Goal: Information Seeking & Learning: Learn about a topic

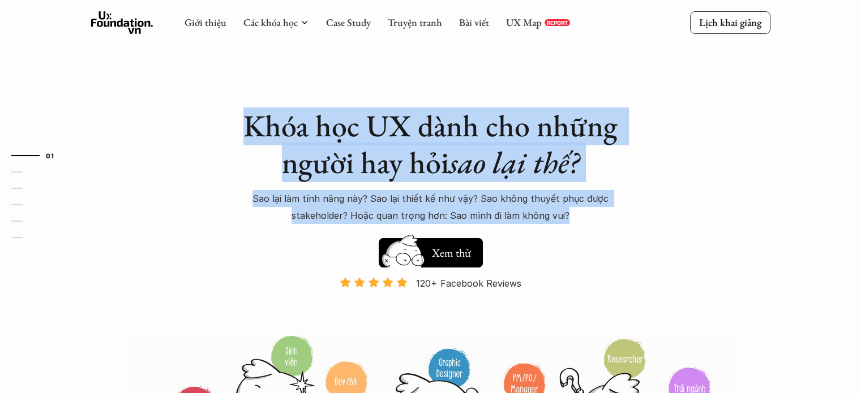
drag, startPoint x: 247, startPoint y: 122, endPoint x: 571, endPoint y: 212, distance: 336.5
click at [571, 212] on div "Khóa học UX dành cho những người hay hỏi sao lại thế? Sao lại làm tính năng này…" at bounding box center [431, 166] width 396 height 117
copy div "Khóa học UX dành cho những người hay hỏi sao lại thế? Sao lại làm tính năng này…"
click at [448, 257] on h5 "Xem thử" at bounding box center [451, 252] width 39 height 16
click at [457, 252] on h5 "Xem thử" at bounding box center [451, 251] width 39 height 16
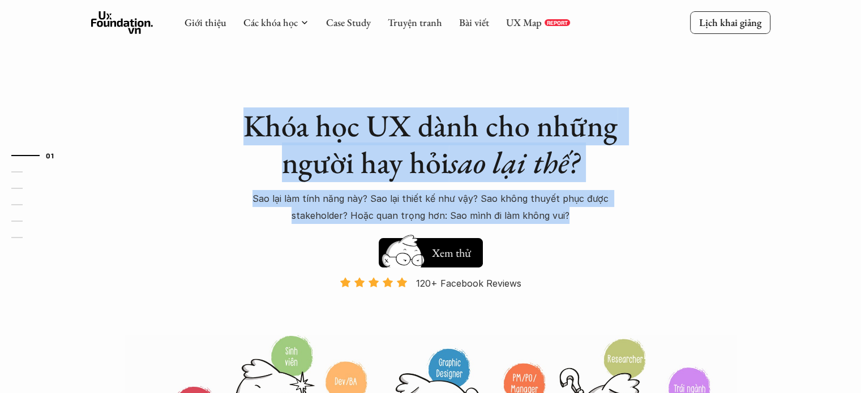
click at [290, 121] on h1 "Khóa học UX dành cho những người hay hỏi sao lại thế?" at bounding box center [431, 145] width 396 height 74
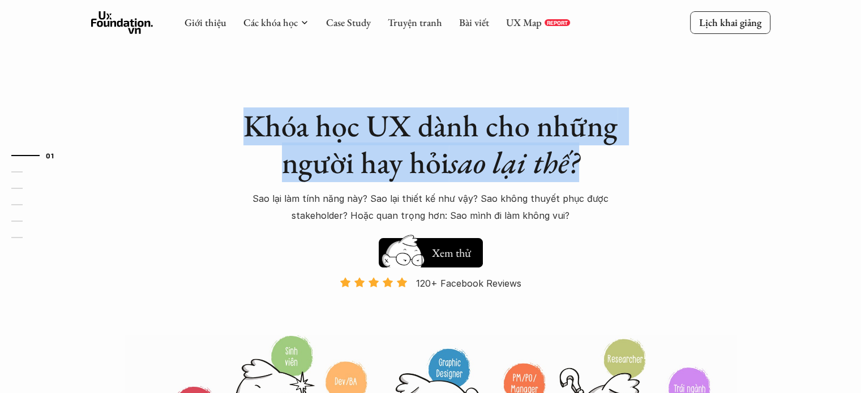
drag, startPoint x: 243, startPoint y: 121, endPoint x: 585, endPoint y: 156, distance: 344.1
click at [585, 156] on h1 "Khóa học UX dành cho những người hay hỏi sao lại thế?" at bounding box center [431, 145] width 396 height 74
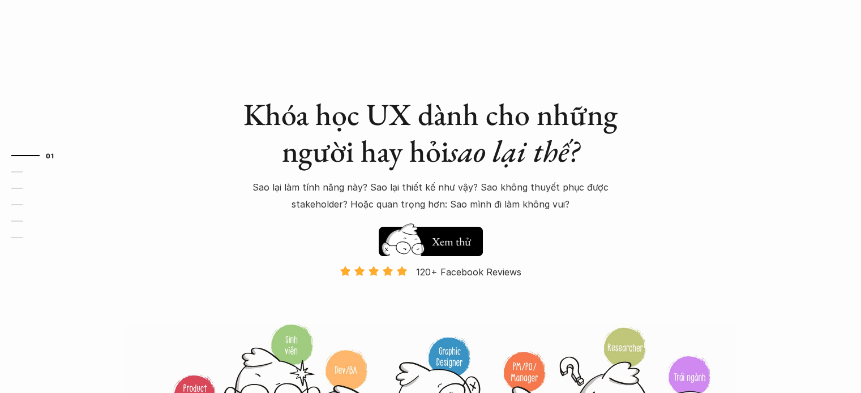
click at [416, 192] on p "Sao lại làm tính năng này? Sao lại thiết kế như vậy? Sao không thuyết phục được…" at bounding box center [431, 196] width 396 height 35
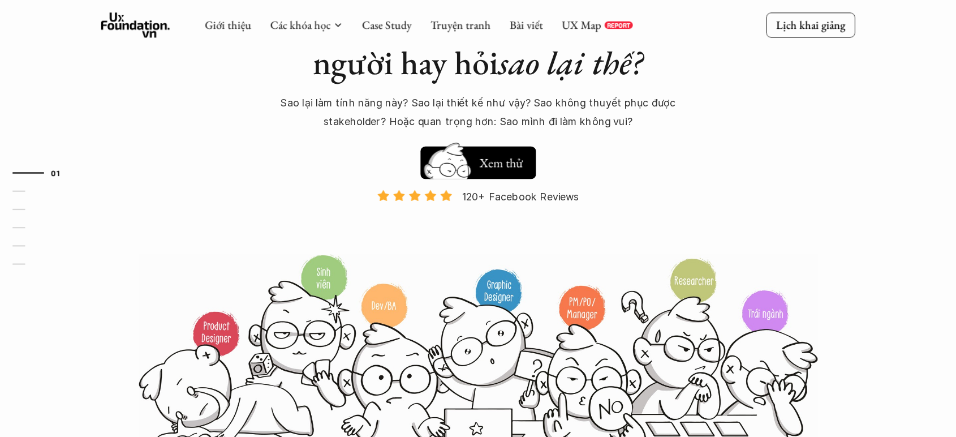
scroll to position [106, 0]
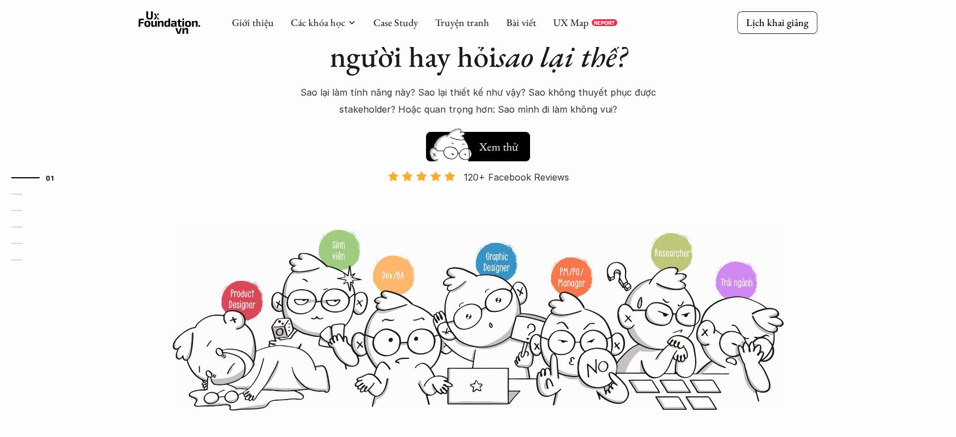
drag, startPoint x: 869, startPoint y: 1, endPoint x: 714, endPoint y: 162, distance: 222.9
click at [714, 162] on div "Khóa học UX dành cho những người hay hỏi sao lại thế? Sao lại làm tính năng này…" at bounding box center [478, 153] width 679 height 518
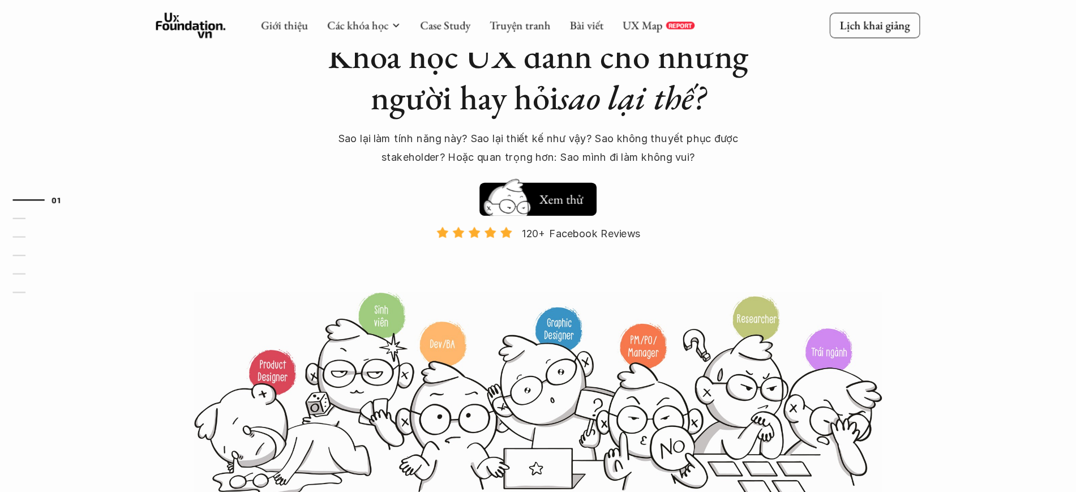
scroll to position [76, 0]
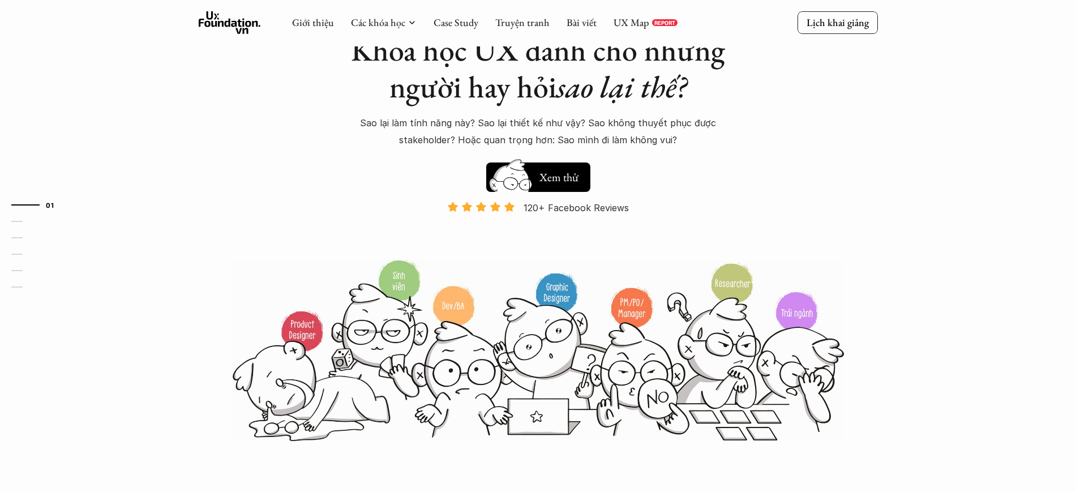
drag, startPoint x: 885, startPoint y: 8, endPoint x: 768, endPoint y: 165, distance: 196.1
click at [768, 165] on div "Khóa học UX dành cho những người hay hỏi sao lại thế? Sao lại làm tính năng này…" at bounding box center [538, 183] width 679 height 518
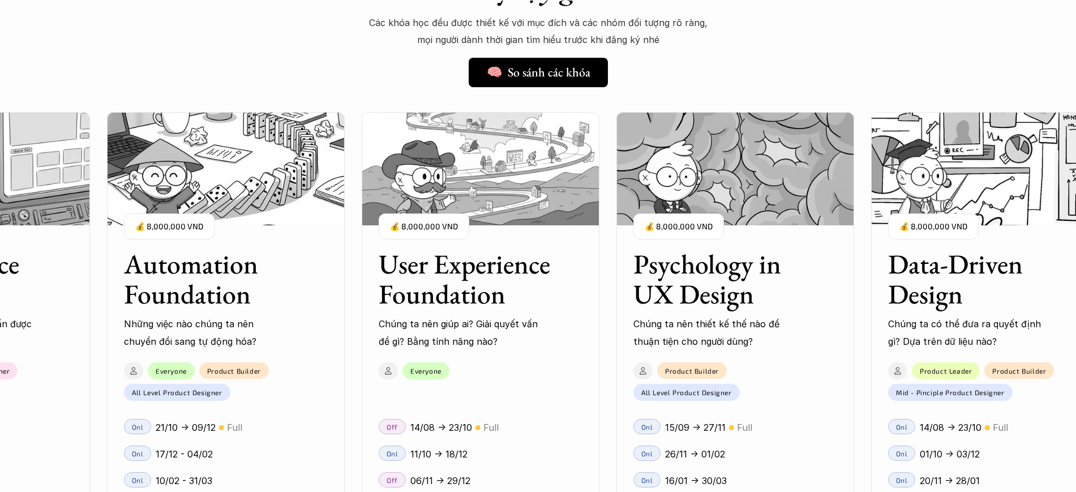
scroll to position [936, 0]
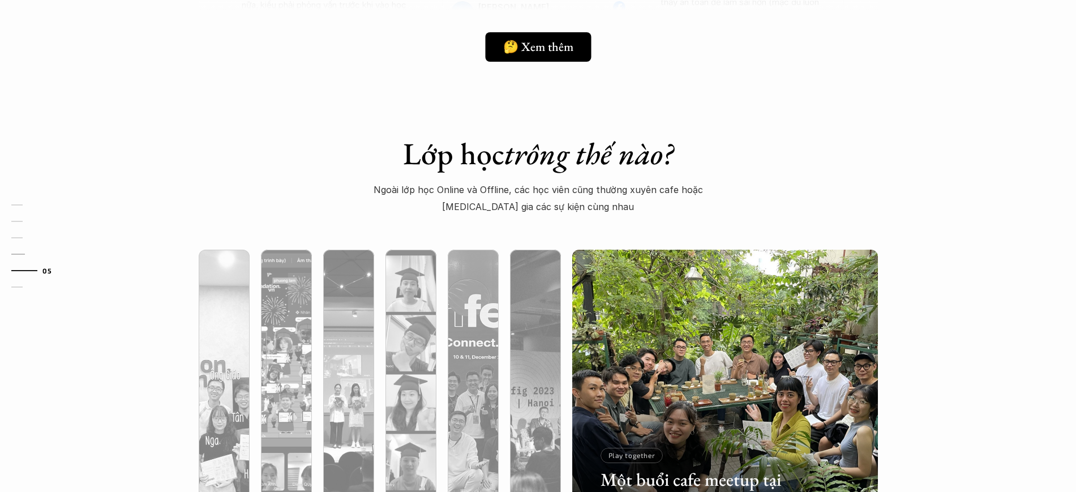
scroll to position [3351, 0]
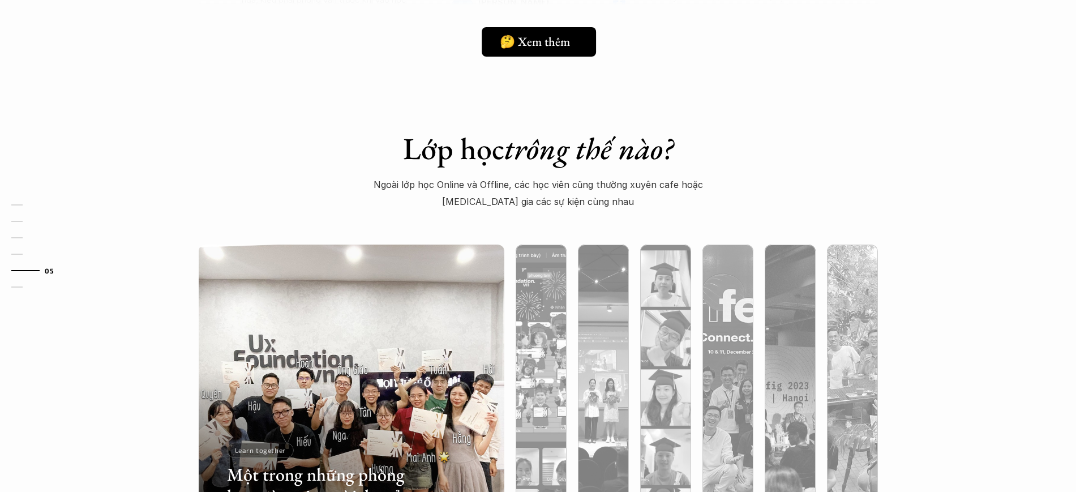
click at [569, 48] on h5 "🤔 Xem thêm" at bounding box center [535, 42] width 70 height 15
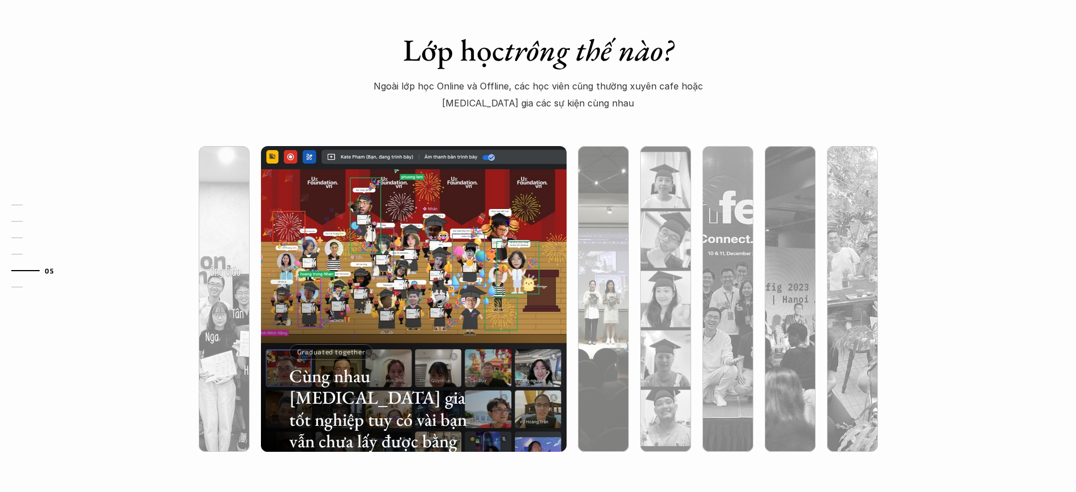
scroll to position [3736, 0]
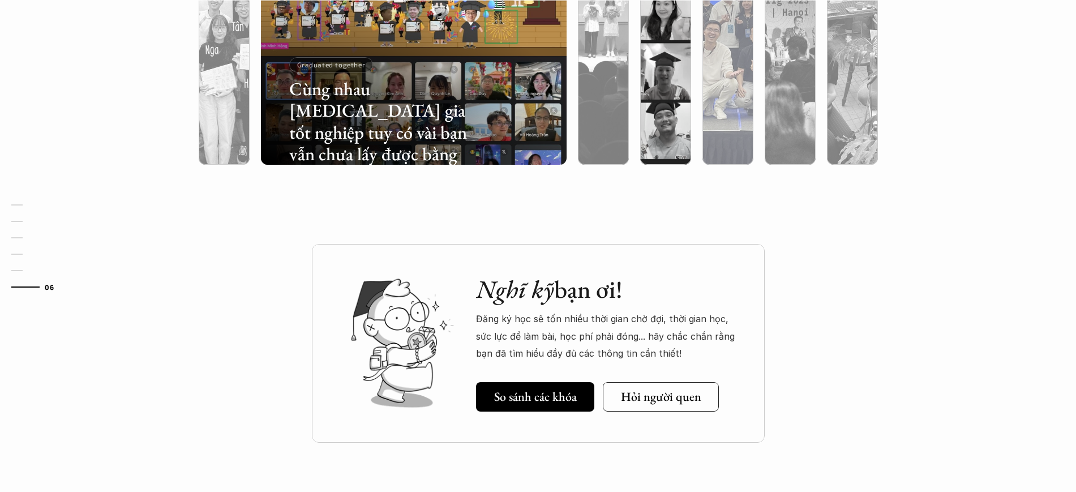
click at [709, 132] on div at bounding box center [727, 72] width 51 height 184
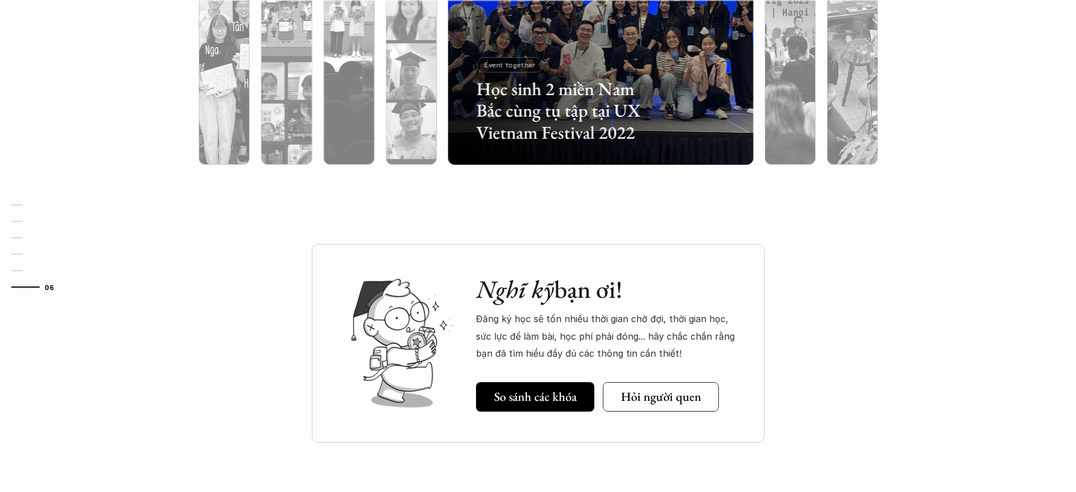
click at [677, 130] on div at bounding box center [600, 72] width 305 height 184
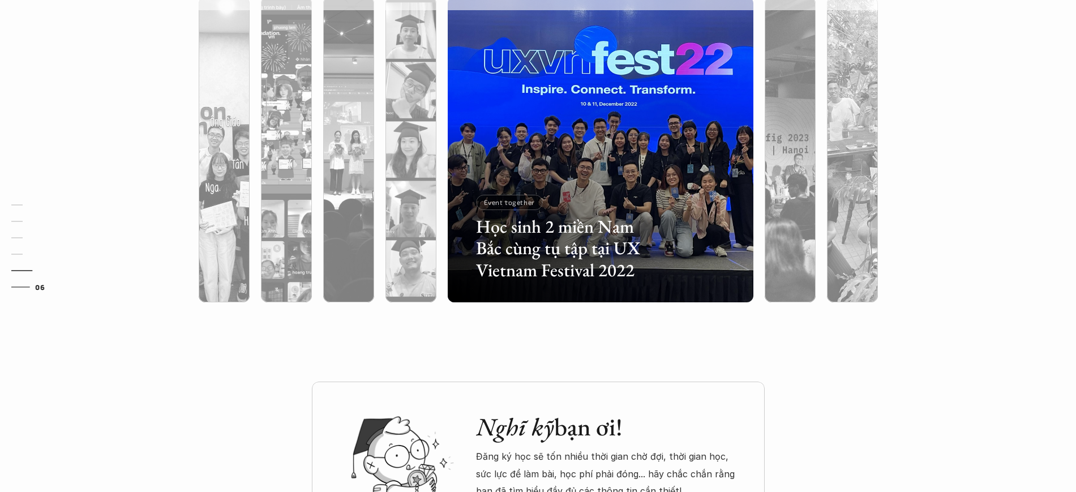
scroll to position [3598, 0]
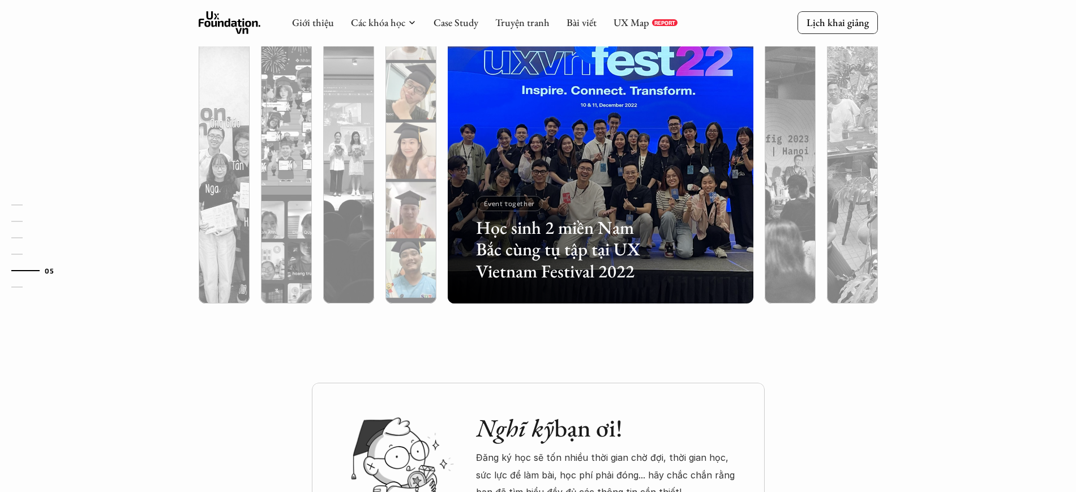
click at [423, 191] on div at bounding box center [410, 211] width 51 height 184
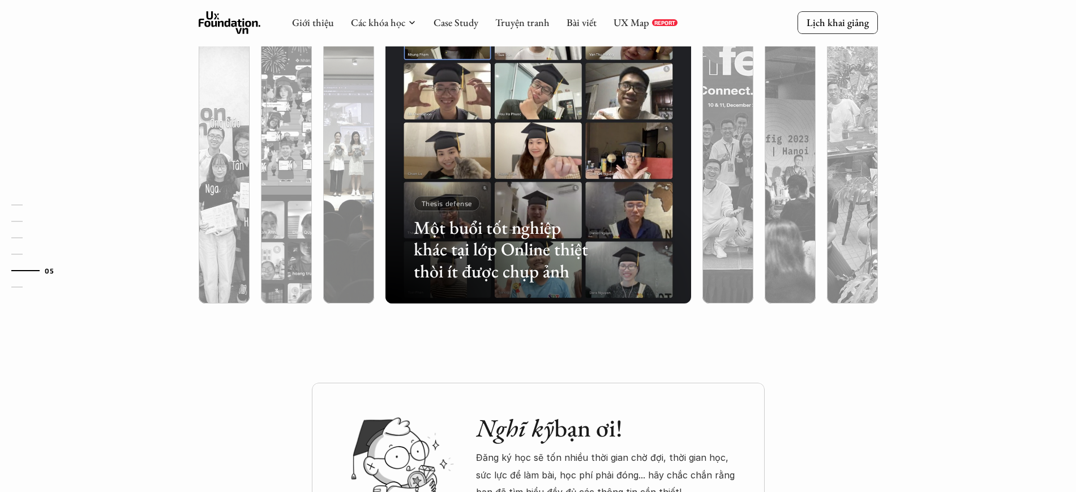
click at [364, 196] on div at bounding box center [442, 237] width 182 height 82
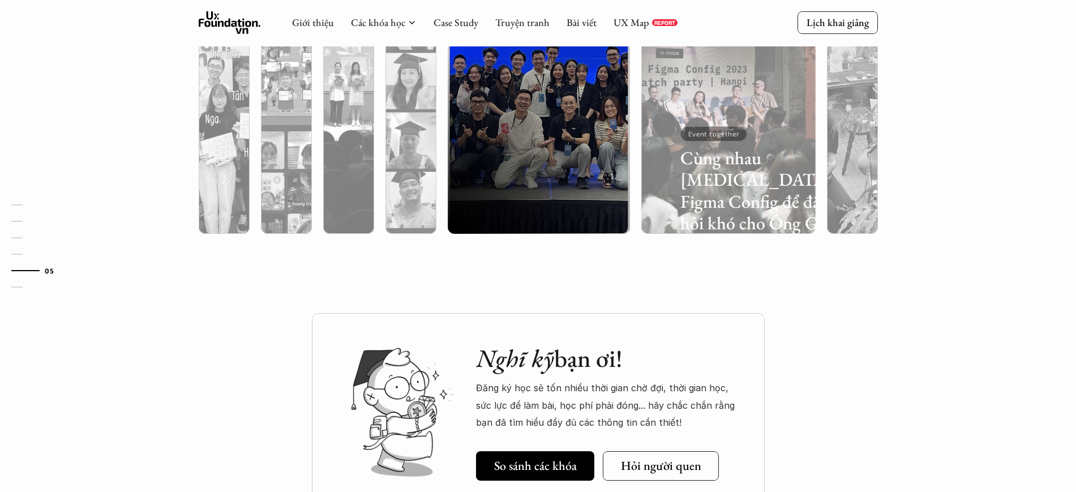
scroll to position [3541, 0]
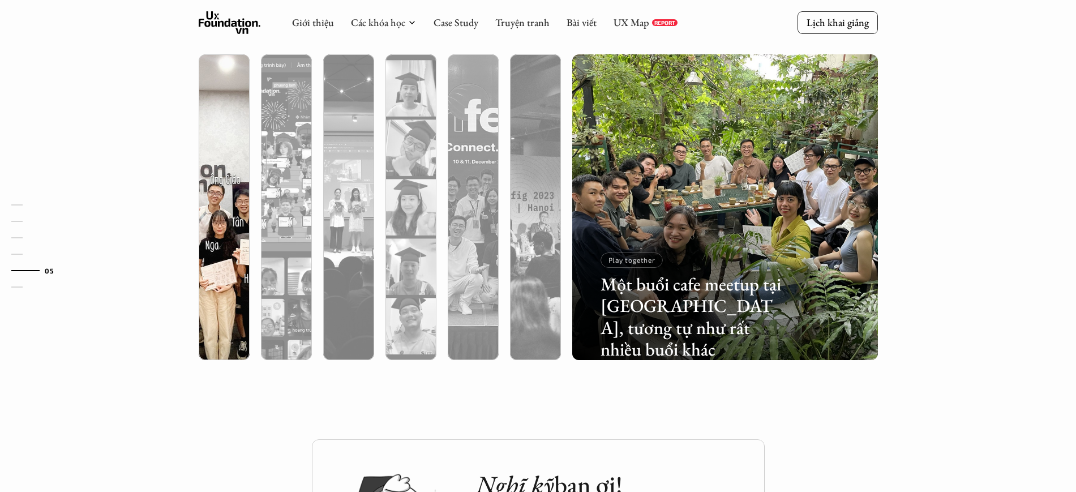
click at [222, 231] on div at bounding box center [224, 267] width 51 height 184
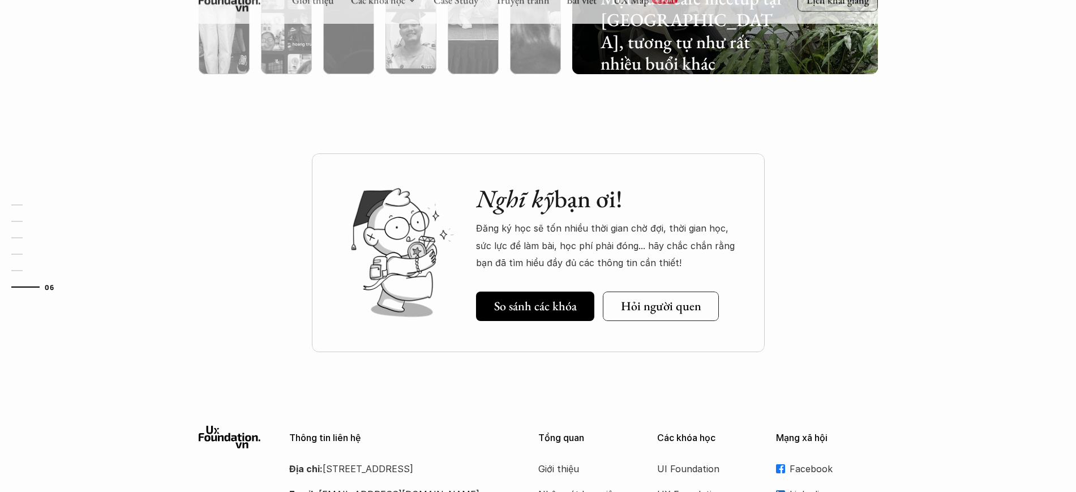
scroll to position [3831, 0]
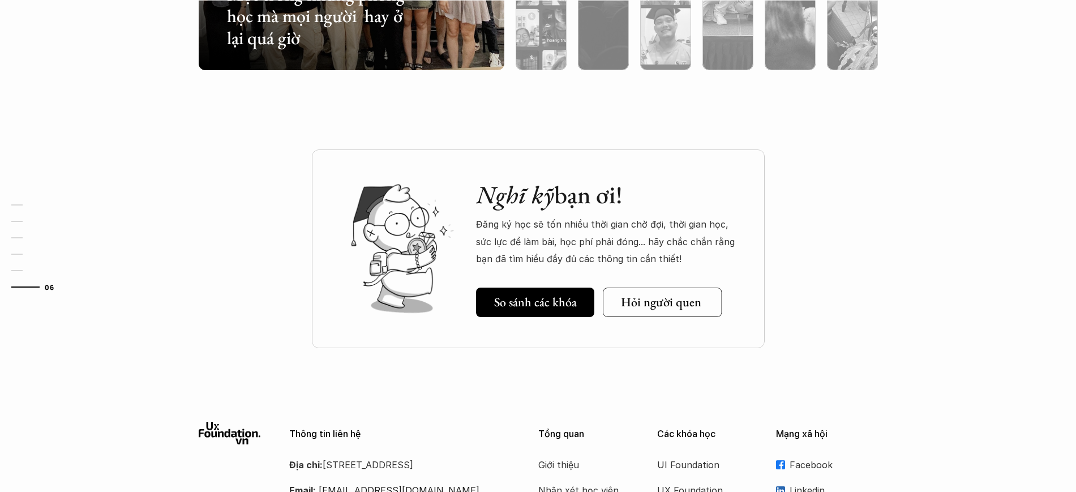
click at [651, 306] on h5 "Hỏi người quen" at bounding box center [660, 302] width 80 height 15
drag, startPoint x: 476, startPoint y: 222, endPoint x: 662, endPoint y: 262, distance: 189.8
click at [662, 263] on p "Đăng ký học sẽ tốn nhiều thời gian chờ đợi, thời gian học, sức lực để làm bài, …" at bounding box center [609, 241] width 266 height 51
copy p "Đăng ký học sẽ tốn nhiều thời gian chờ đợi, thời gian học, sức lực để làm bài, …"
